Goal: Task Accomplishment & Management: Manage account settings

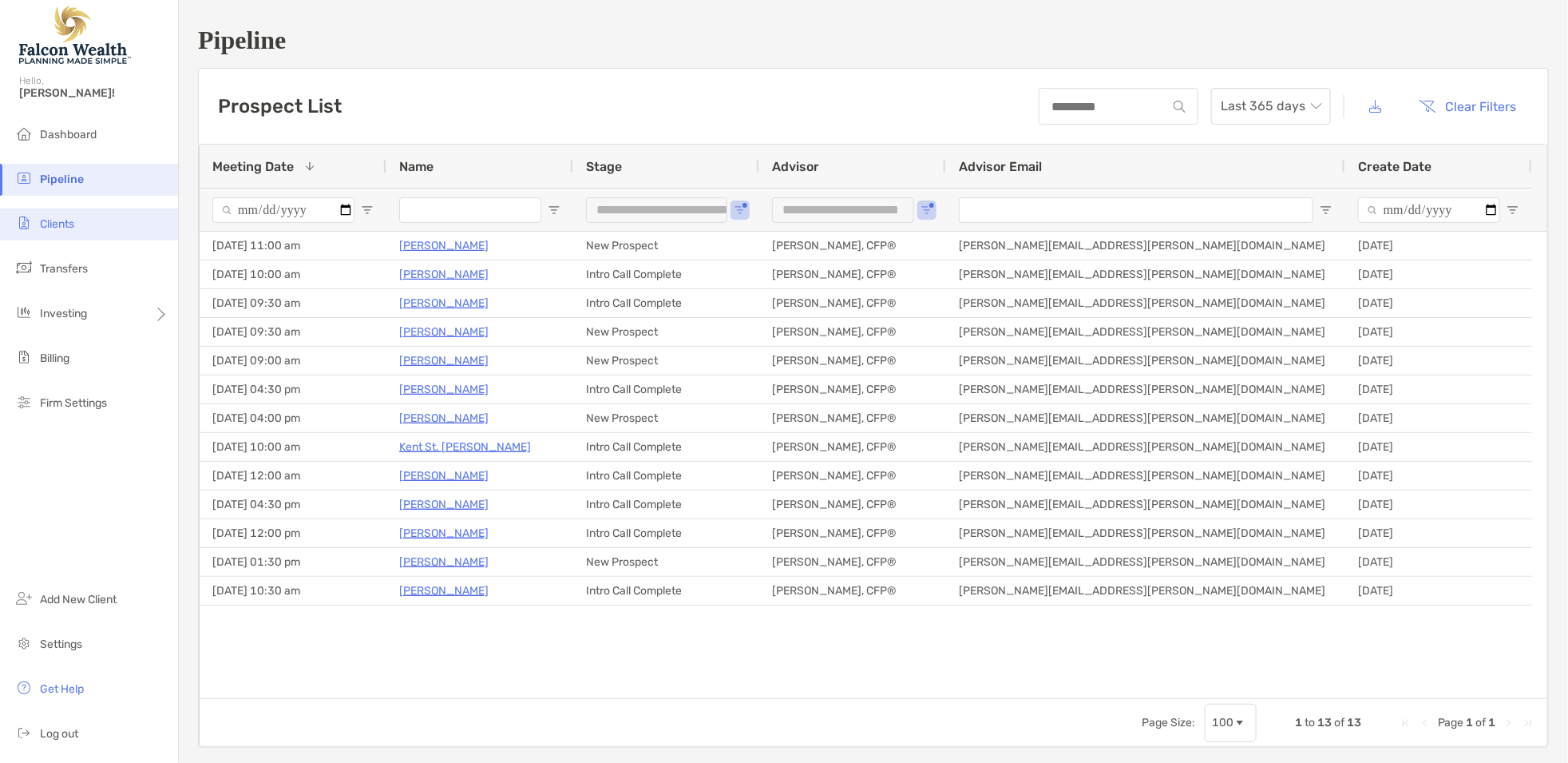
click at [66, 227] on span "Clients" at bounding box center [57, 223] width 35 height 14
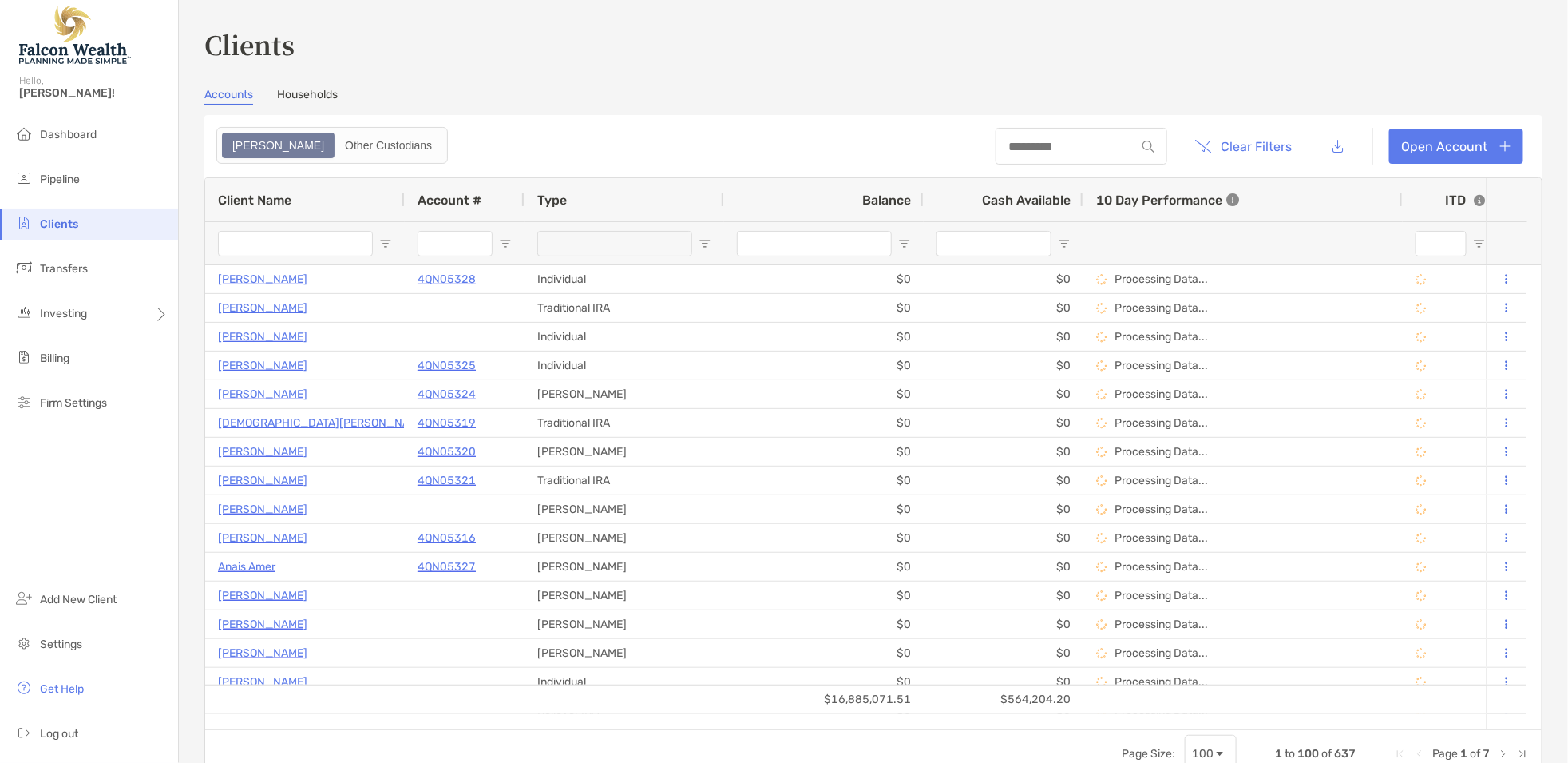
click at [264, 249] on input "Client Name Filter Input" at bounding box center [295, 243] width 155 height 25
click at [284, 254] on input "Client Name Filter Input" at bounding box center [295, 243] width 155 height 25
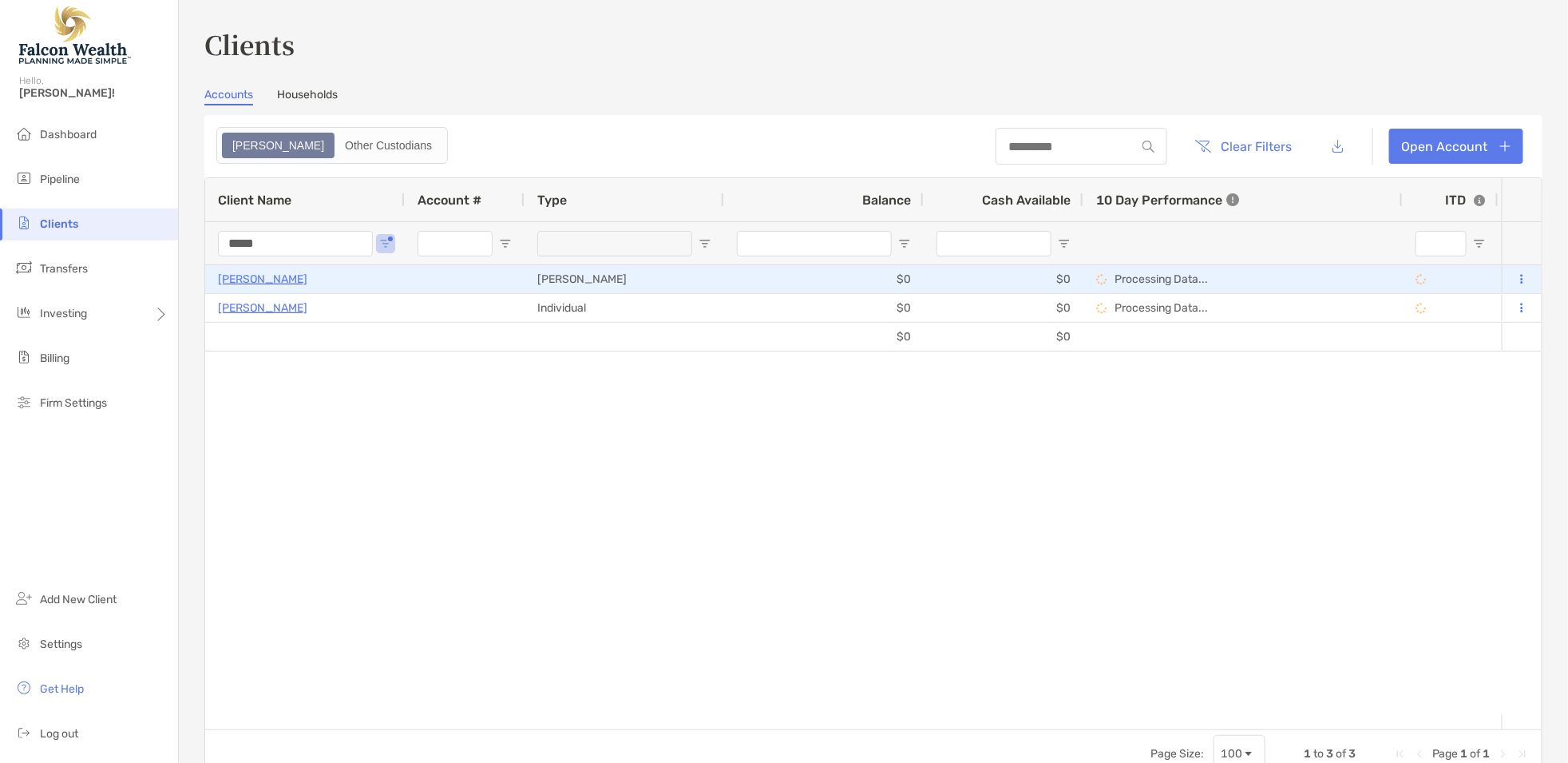
type input "*****"
click at [1515, 277] on button at bounding box center [1521, 279] width 14 height 16
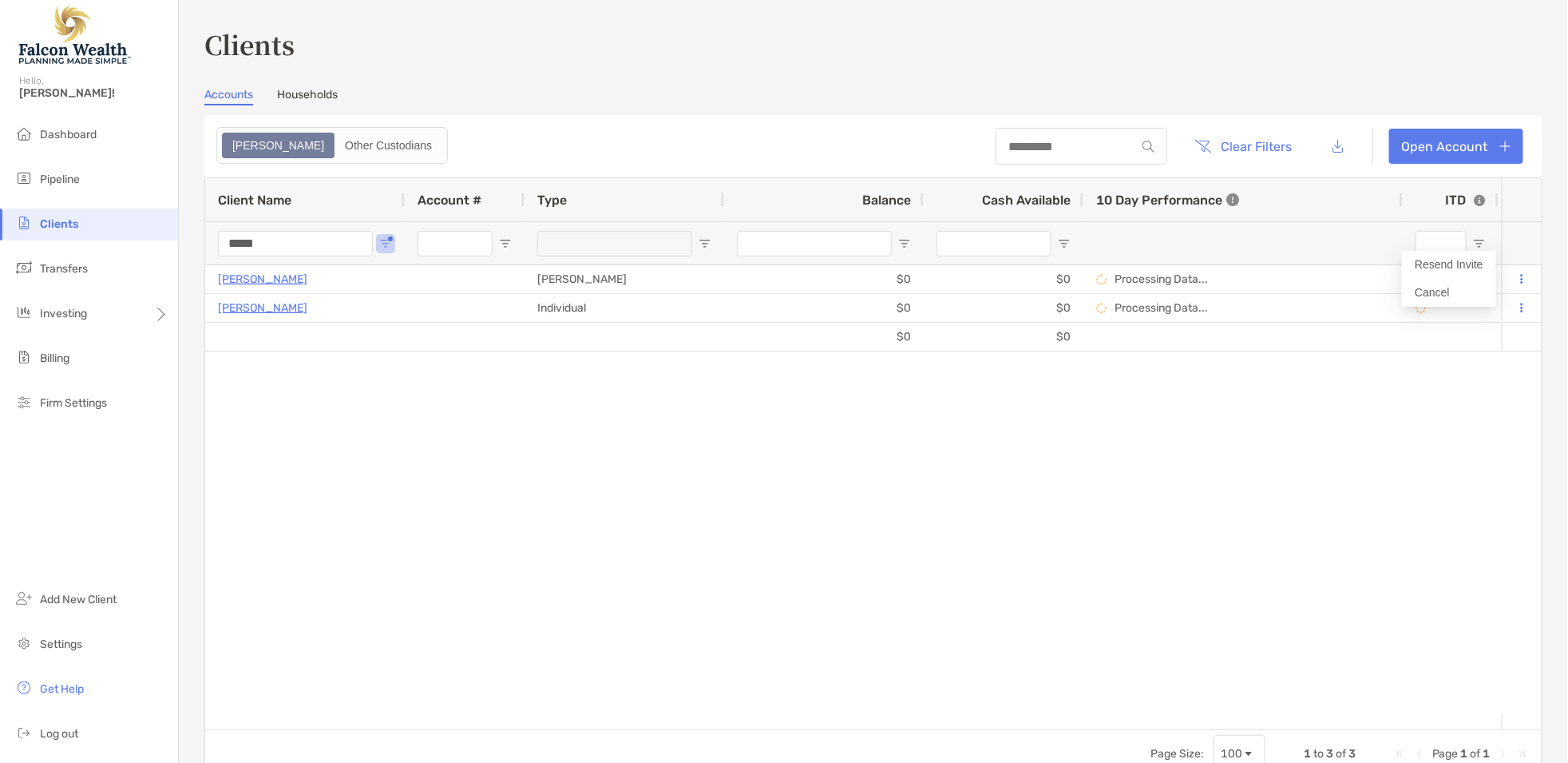
click at [900, 418] on div "[PERSON_NAME] [PERSON_NAME] $0 $0 Processing Data... Draft Falcon Wealth 95/5 E…" at bounding box center [853, 490] width 1296 height 449
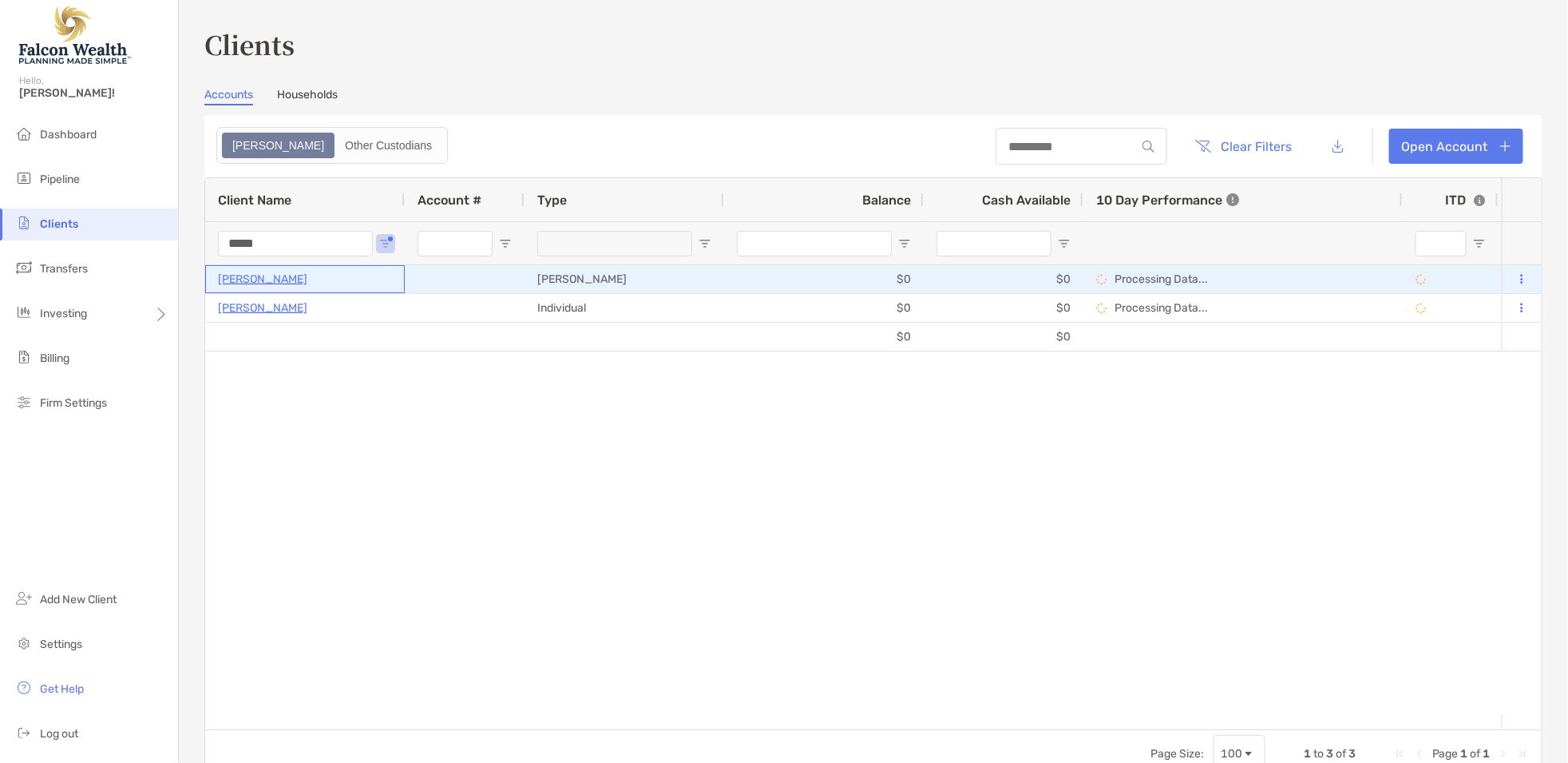
click at [284, 271] on p "[PERSON_NAME]" at bounding box center [263, 279] width 90 height 20
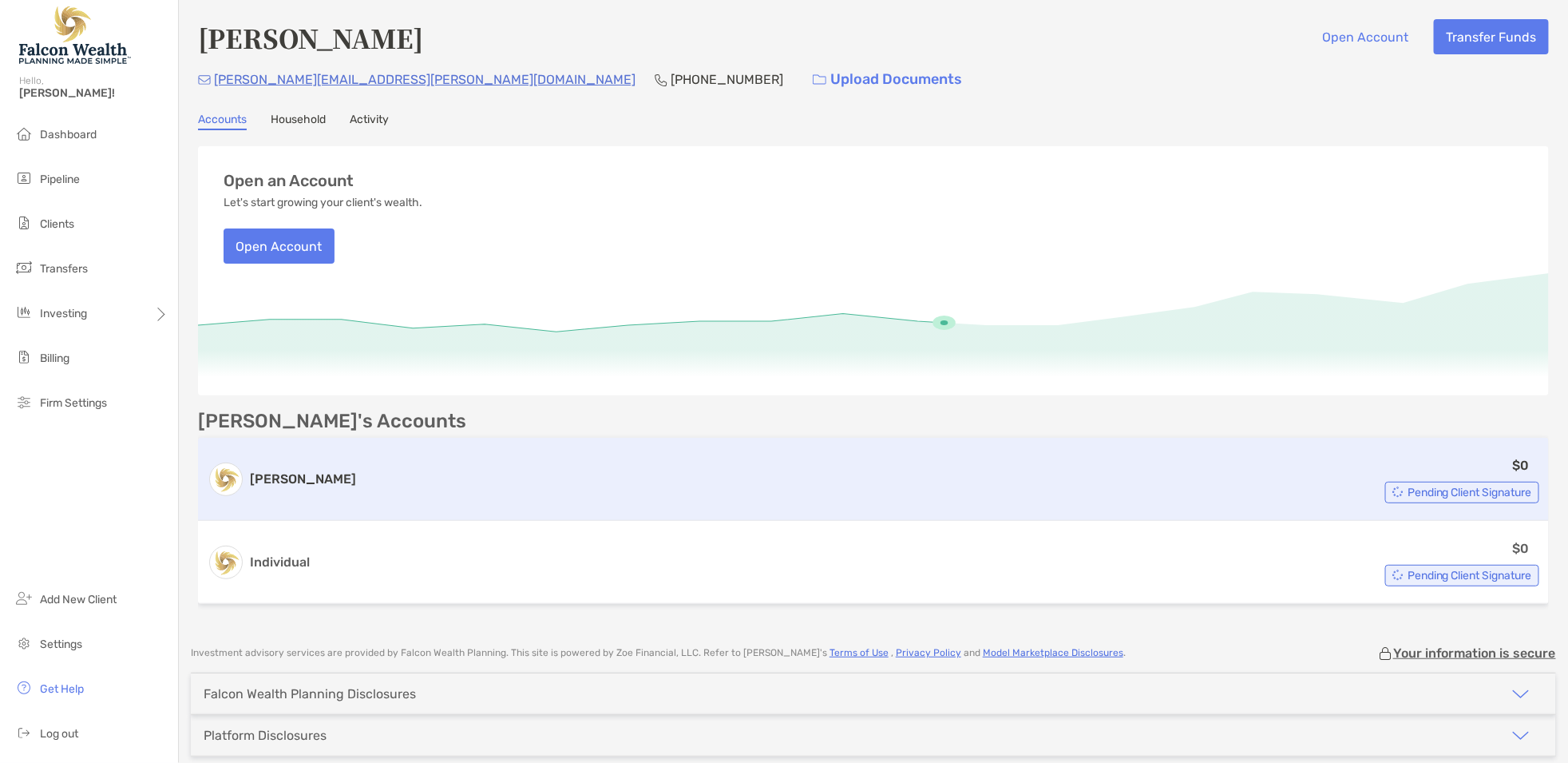
click at [1413, 488] on span "Pending Client Signature" at bounding box center [1469, 492] width 124 height 8
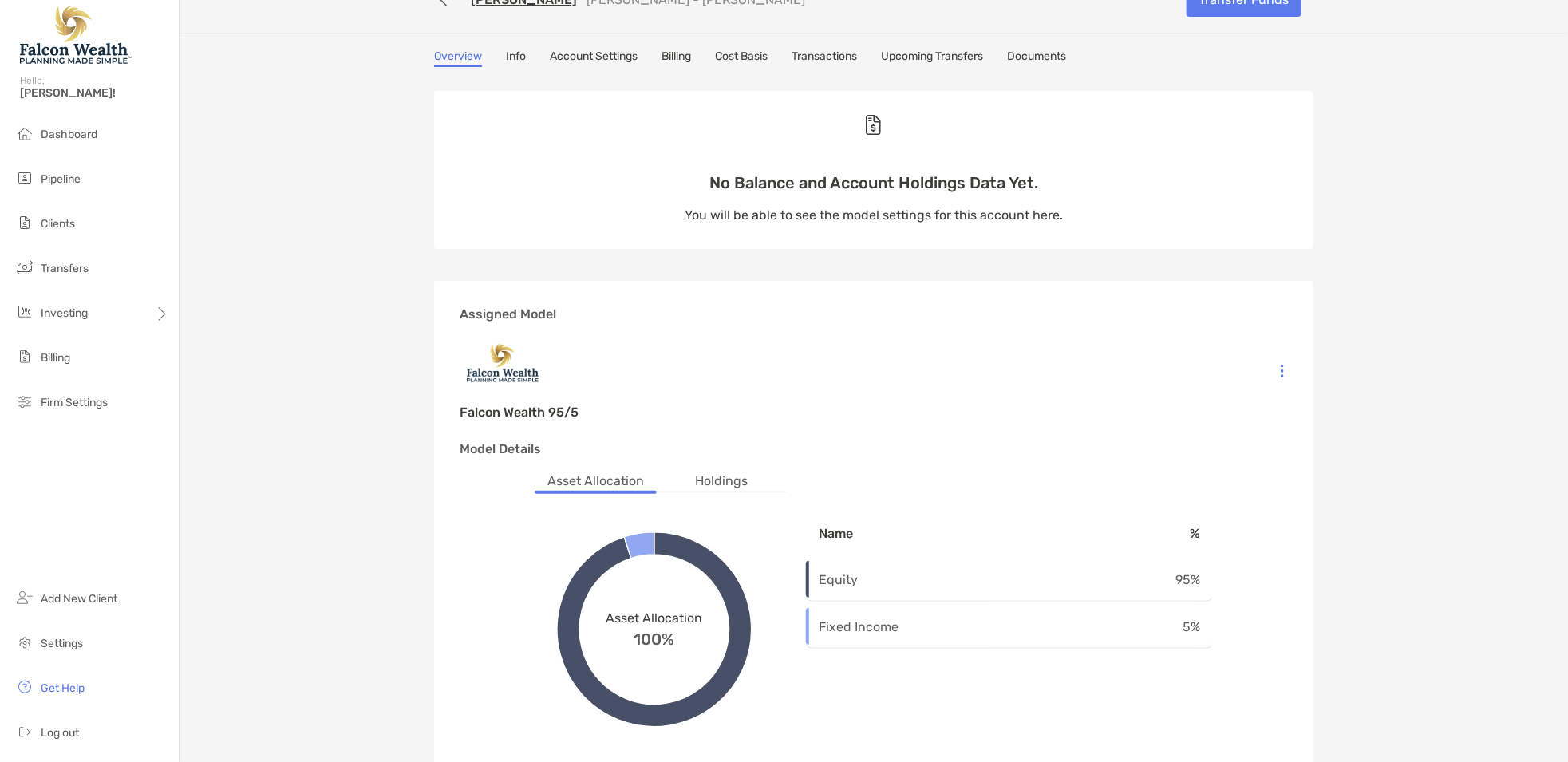
scroll to position [33, 0]
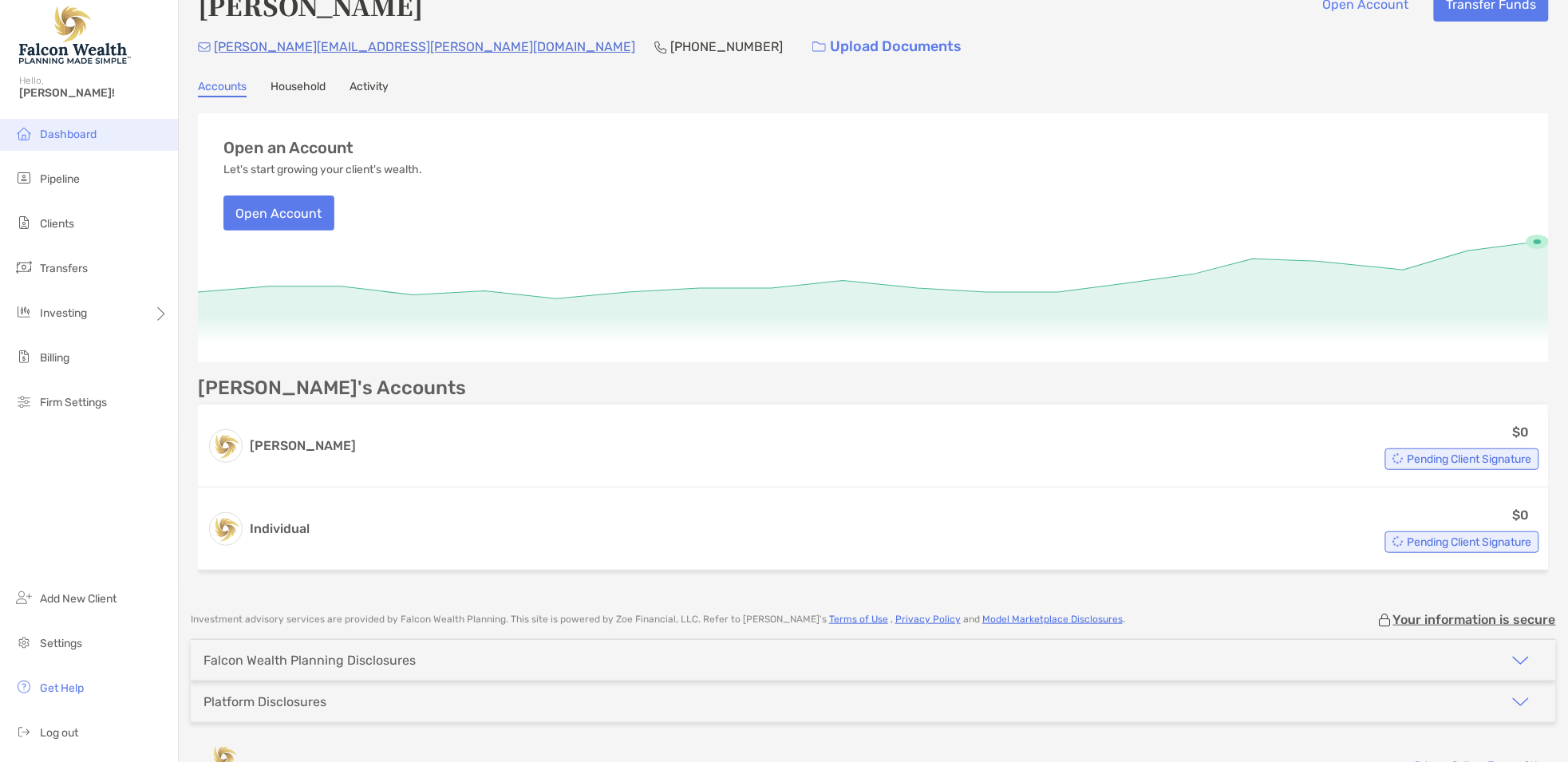
click at [118, 129] on li "Dashboard" at bounding box center [89, 134] width 178 height 32
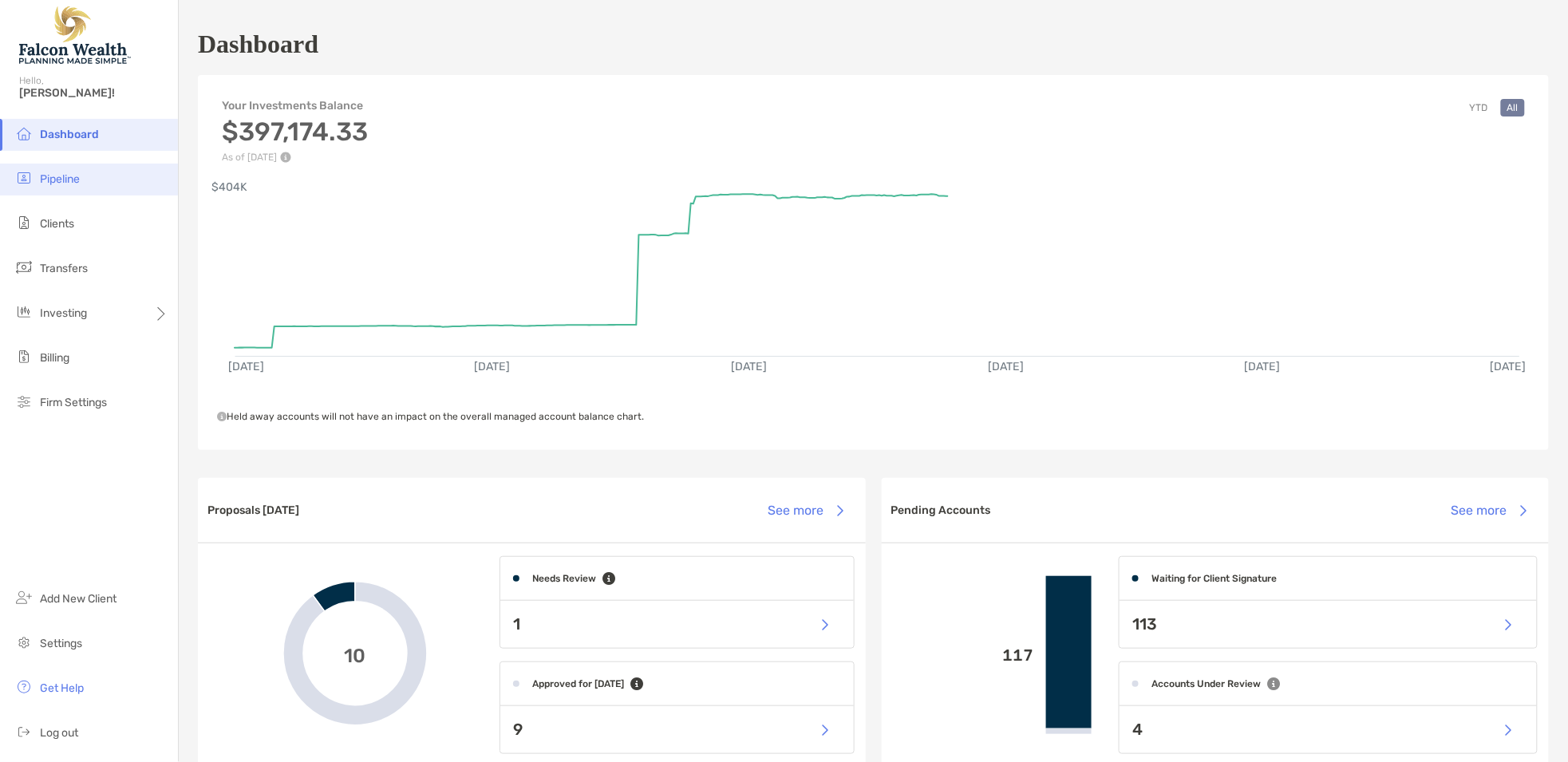
click at [102, 189] on li "Pipeline" at bounding box center [89, 179] width 178 height 32
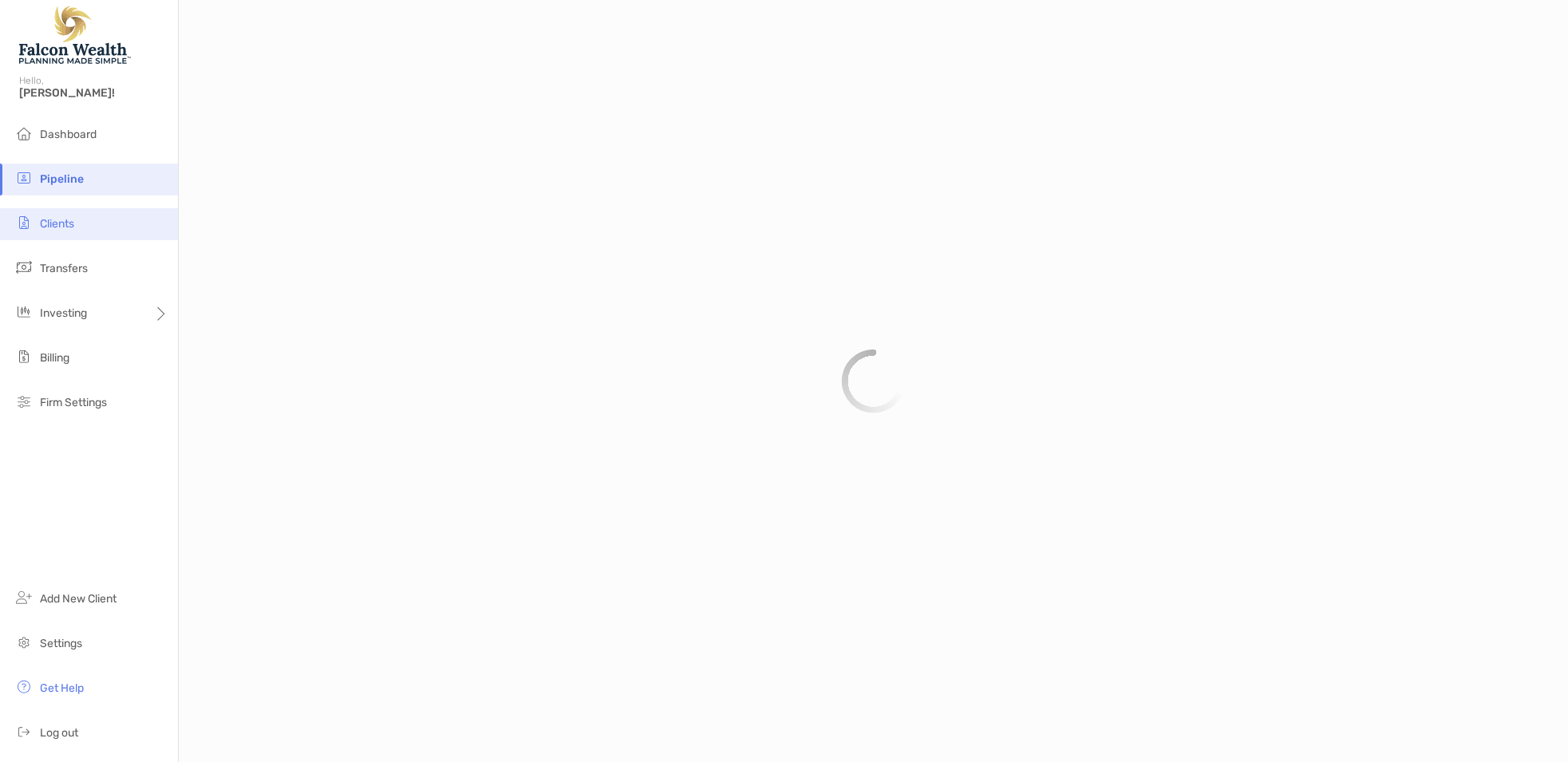
click at [85, 220] on li "Clients" at bounding box center [89, 224] width 178 height 32
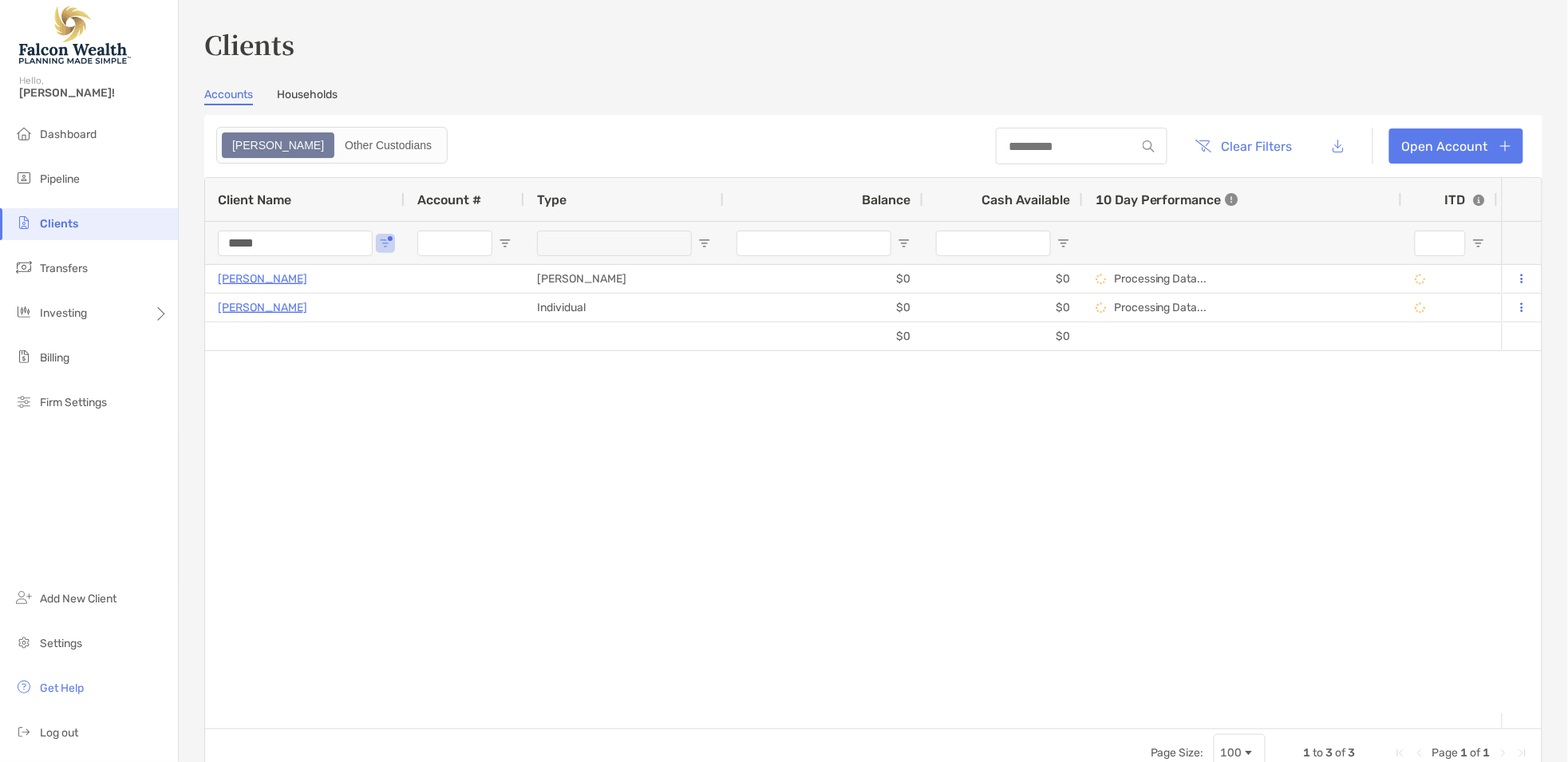
click at [356, 245] on input "*****" at bounding box center [295, 243] width 155 height 25
type input "*"
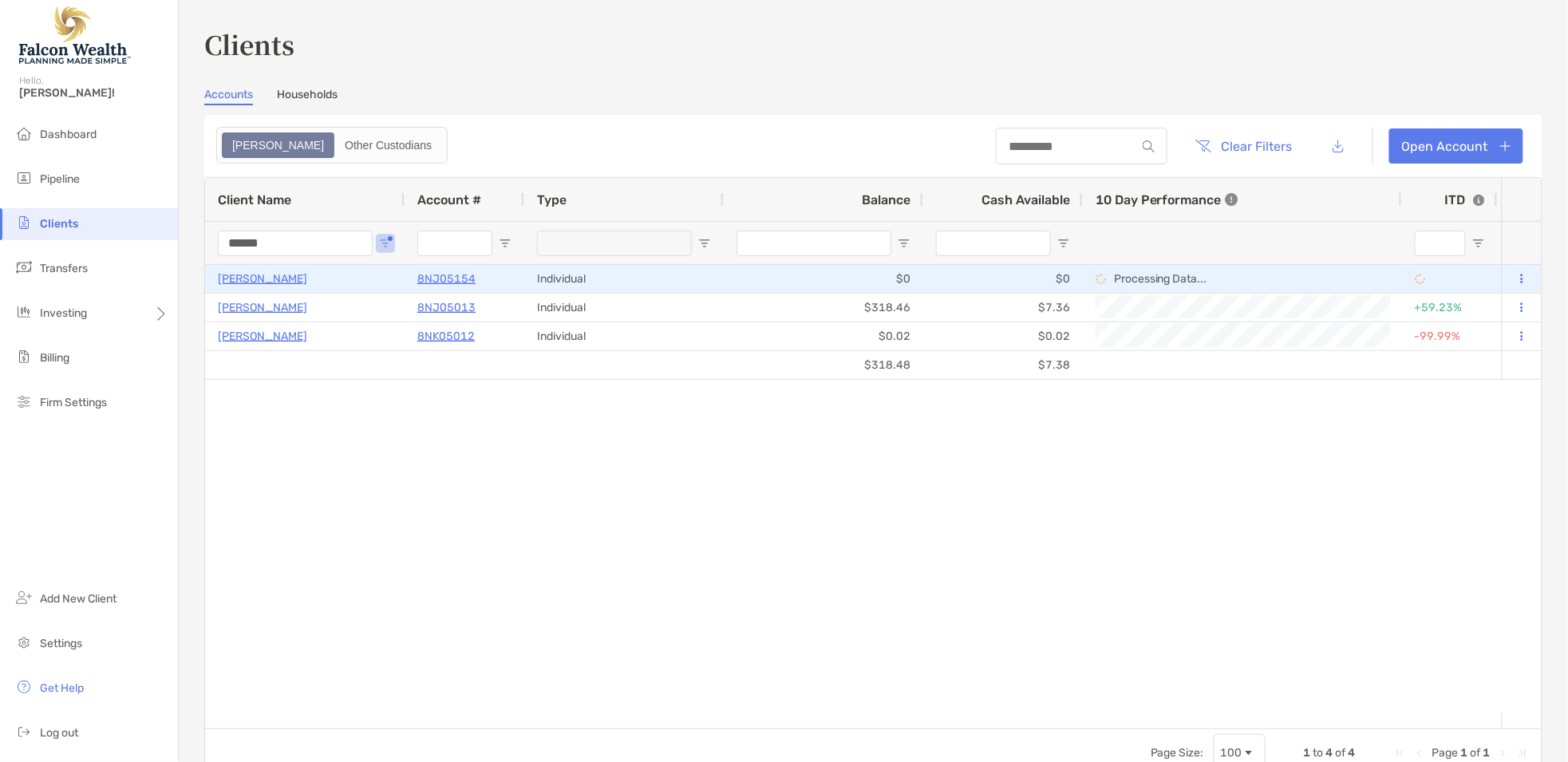
type input "******"
click at [259, 275] on p "[PERSON_NAME]" at bounding box center [262, 278] width 90 height 20
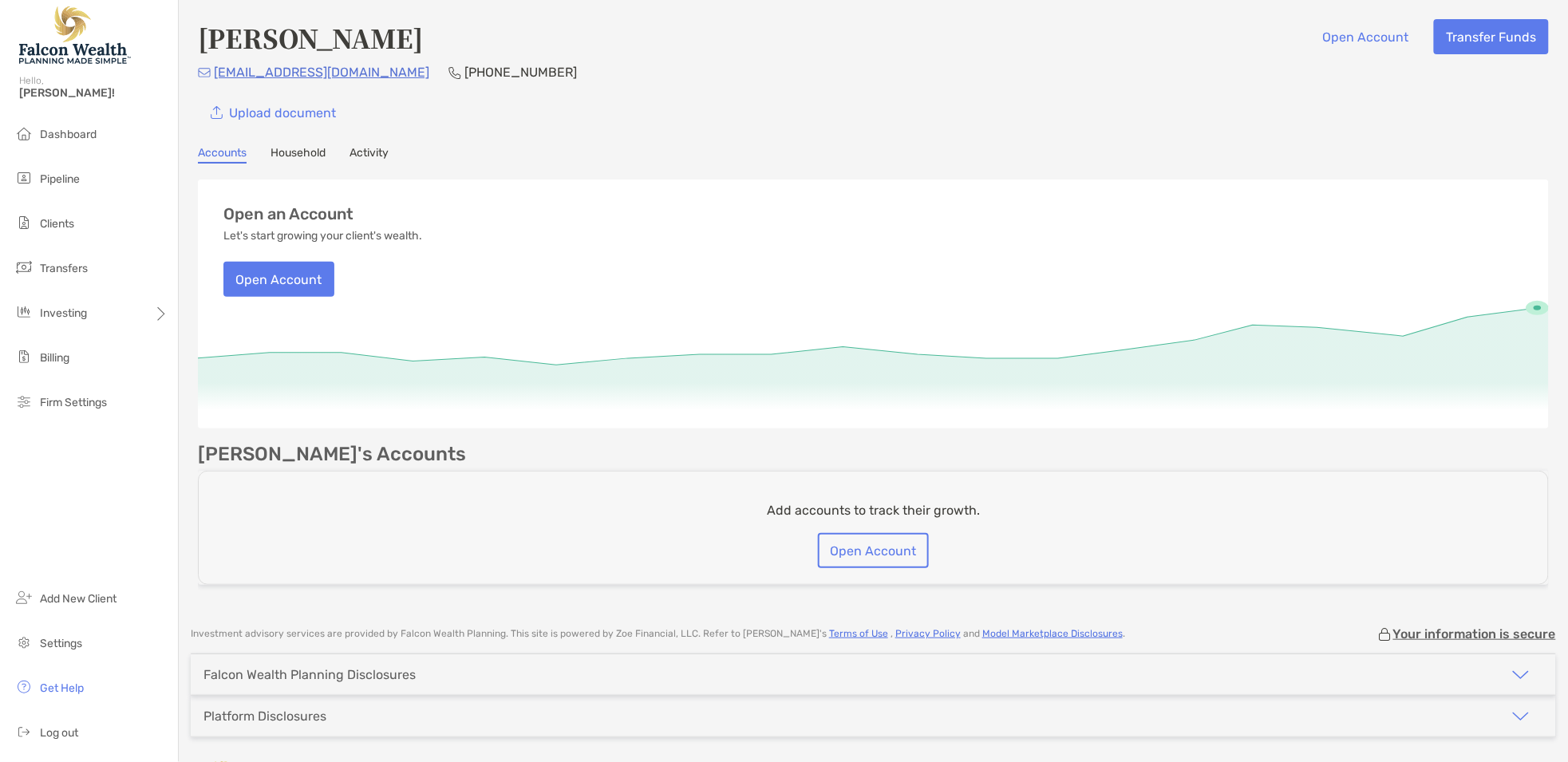
click at [290, 156] on link "Household" at bounding box center [298, 154] width 55 height 18
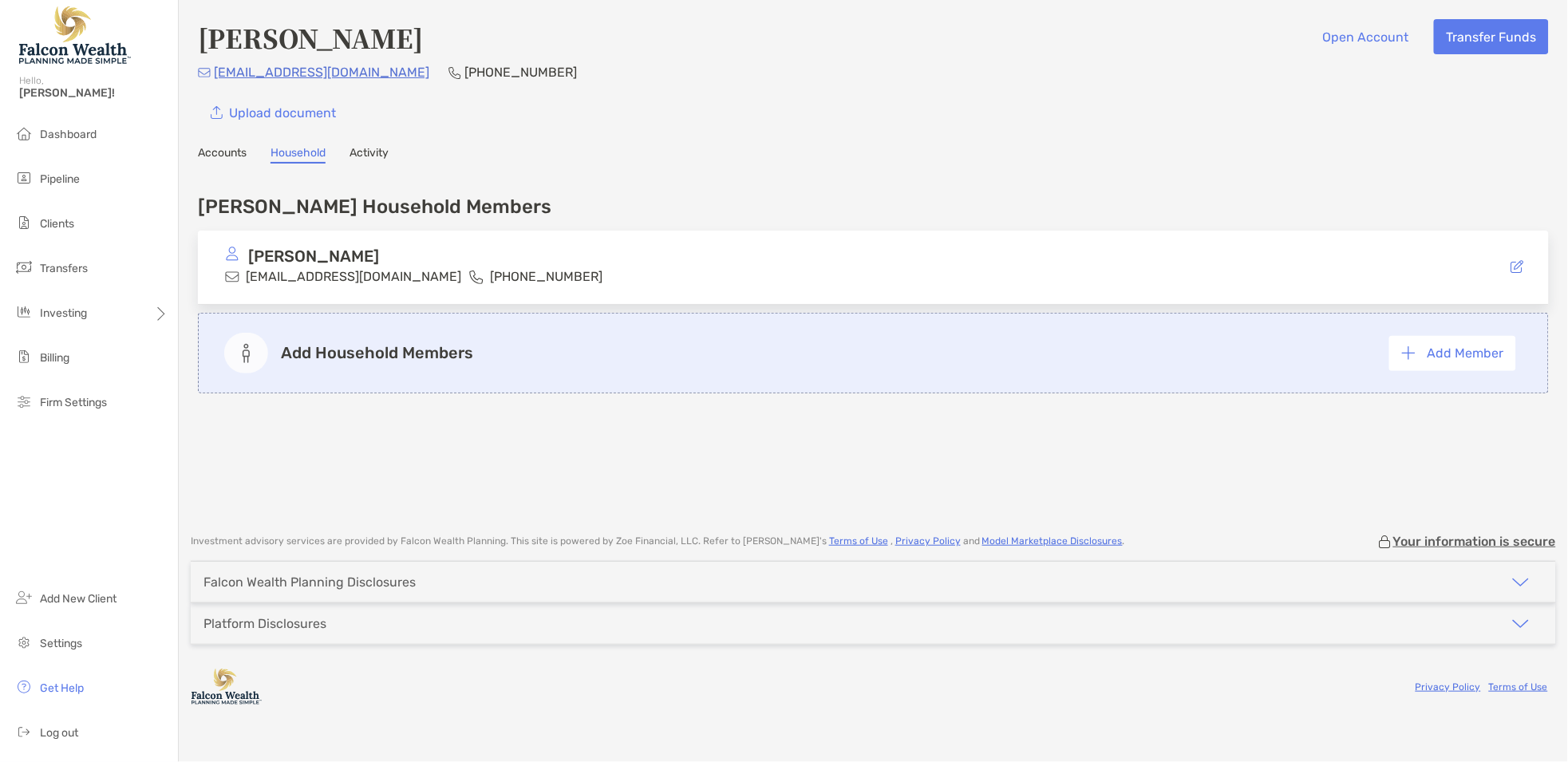
click at [365, 151] on link "Activity" at bounding box center [369, 154] width 39 height 18
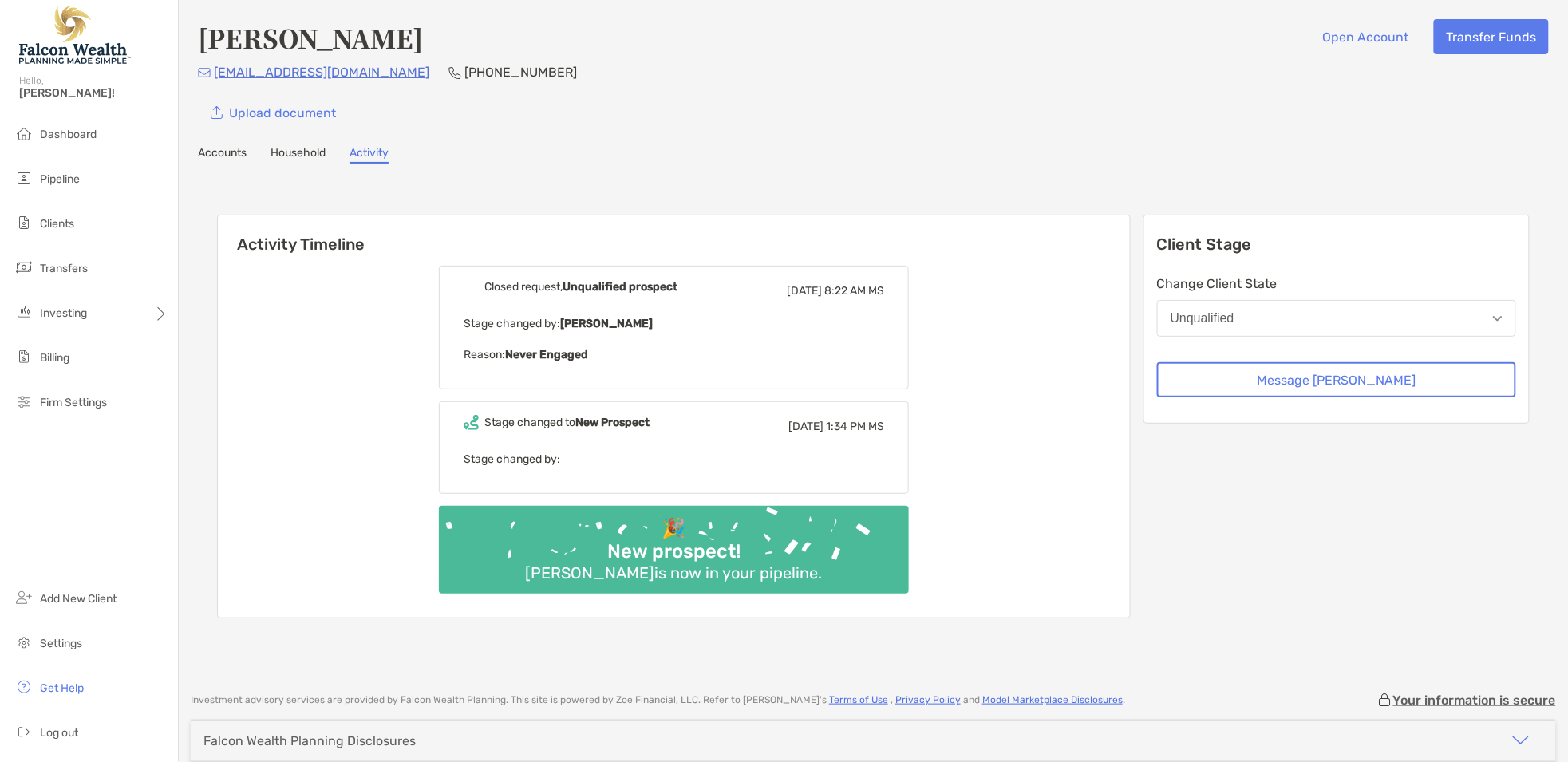
click at [239, 150] on link "Accounts" at bounding box center [222, 154] width 49 height 18
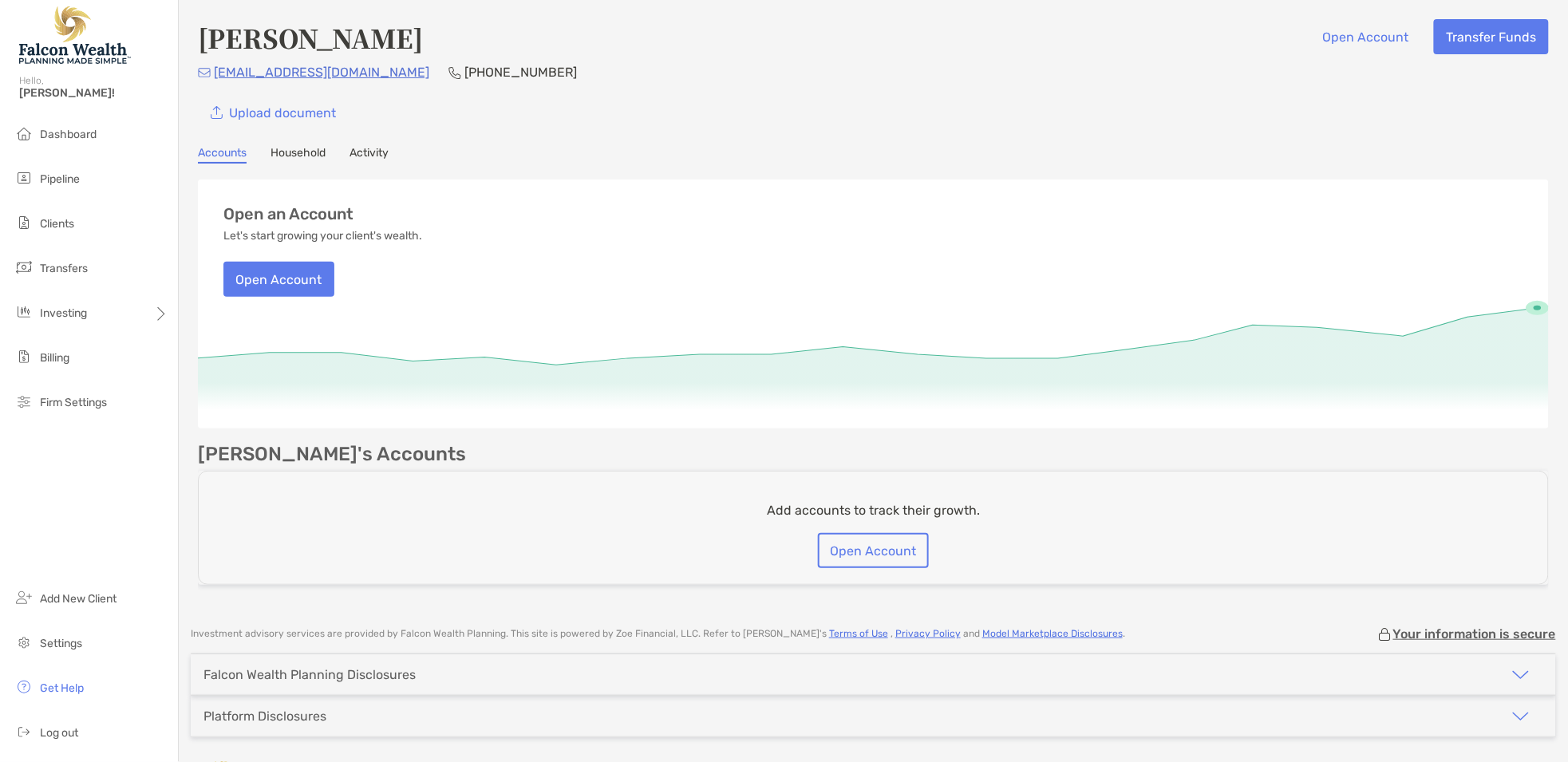
click at [304, 158] on link "Household" at bounding box center [298, 154] width 55 height 18
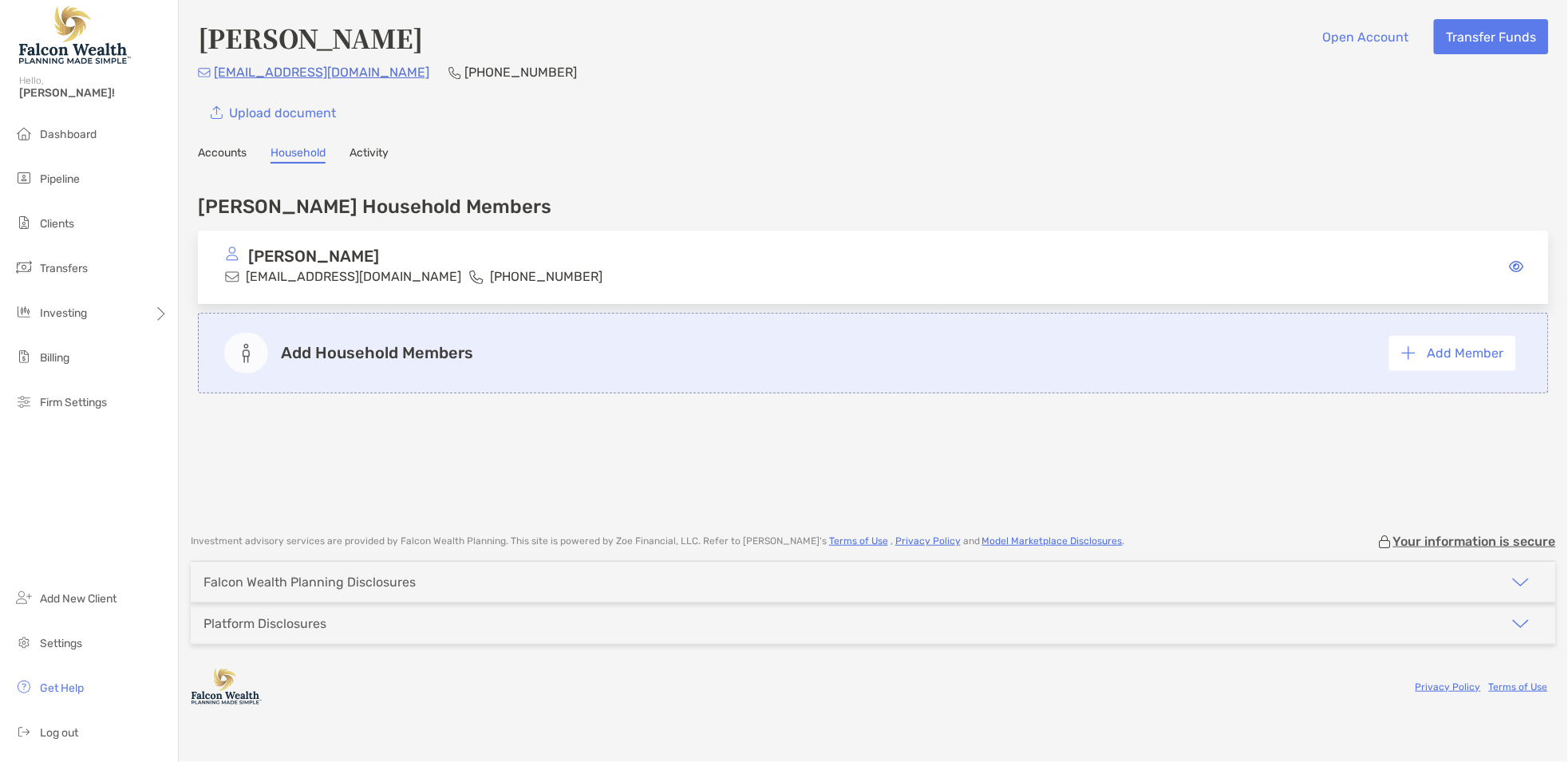
click at [219, 162] on div "[PERSON_NAME] Open Account Transfer Funds [EMAIL_ADDRESS][DOMAIN_NAME] [PHONE_N…" at bounding box center [872, 259] width 1389 height 517
click at [226, 150] on link "Accounts" at bounding box center [222, 154] width 49 height 18
